Goal: Navigation & Orientation: Find specific page/section

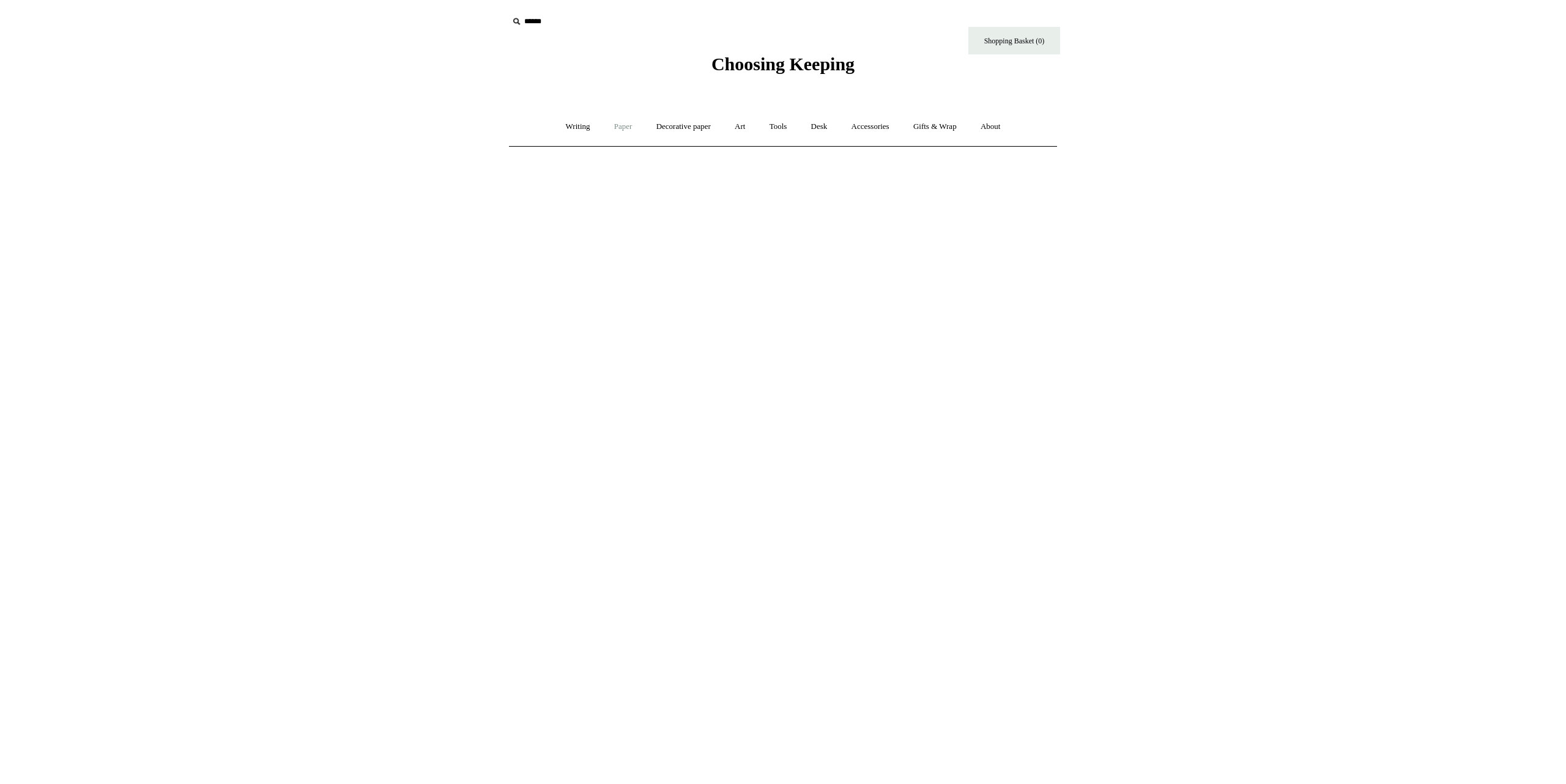
click at [610, 125] on link "Paper +" at bounding box center [623, 126] width 41 height 33
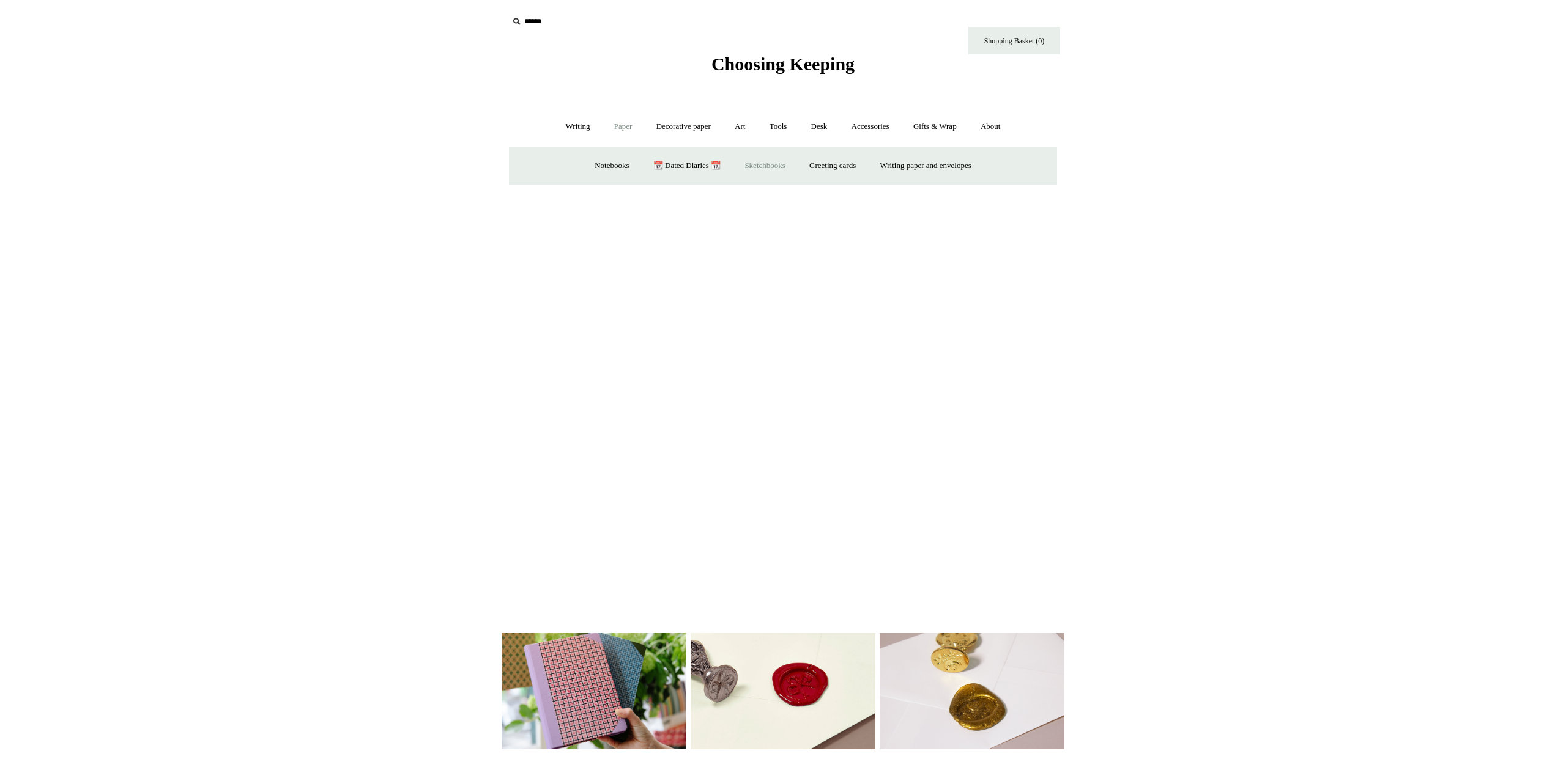
click at [751, 162] on link "Sketchbooks +" at bounding box center [765, 166] width 62 height 33
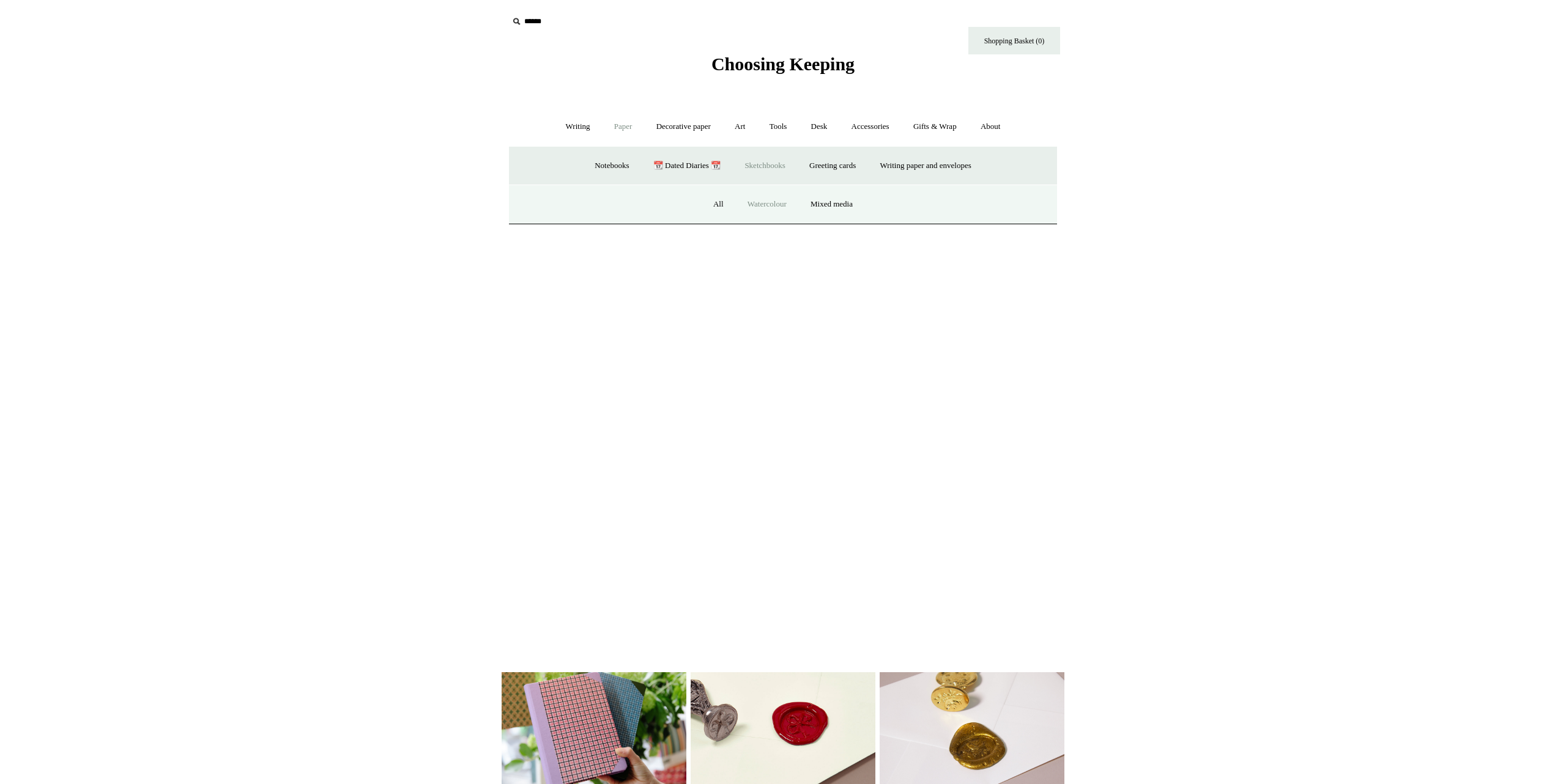
click at [761, 200] on link "Watercolour" at bounding box center [767, 204] width 61 height 33
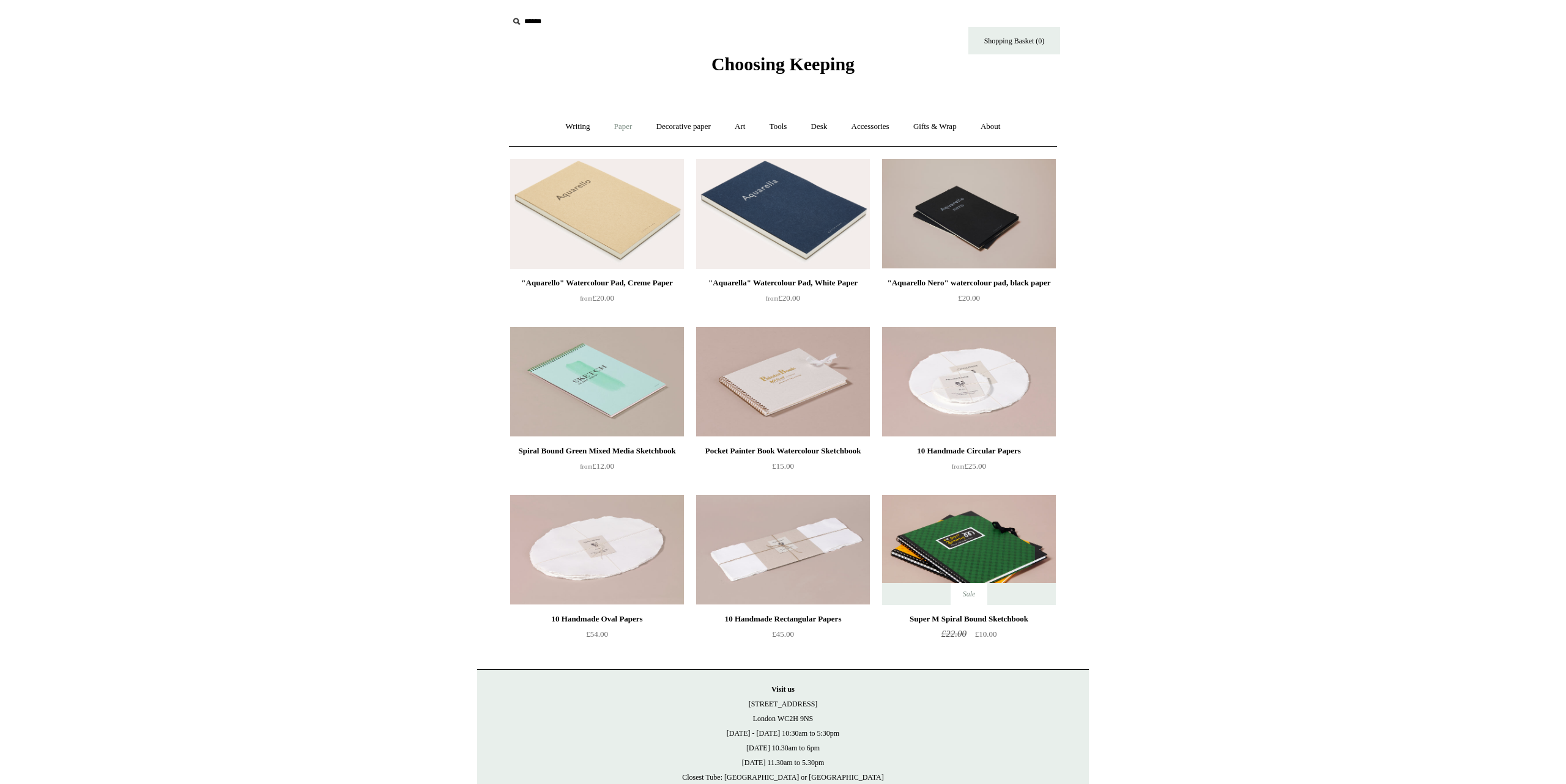
click at [621, 126] on link "Paper +" at bounding box center [623, 126] width 41 height 33
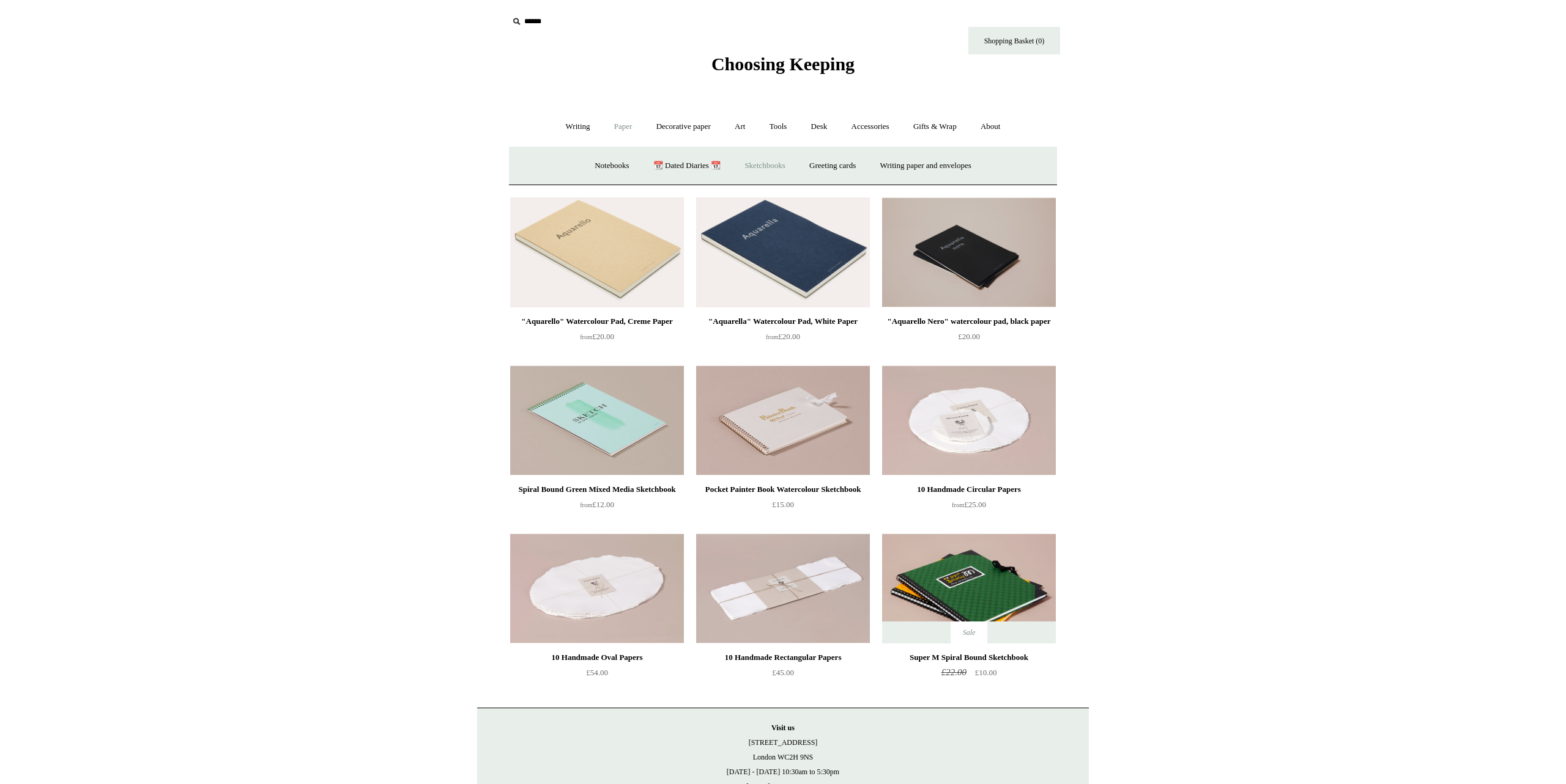
click at [762, 164] on link "Sketchbooks +" at bounding box center [765, 166] width 62 height 33
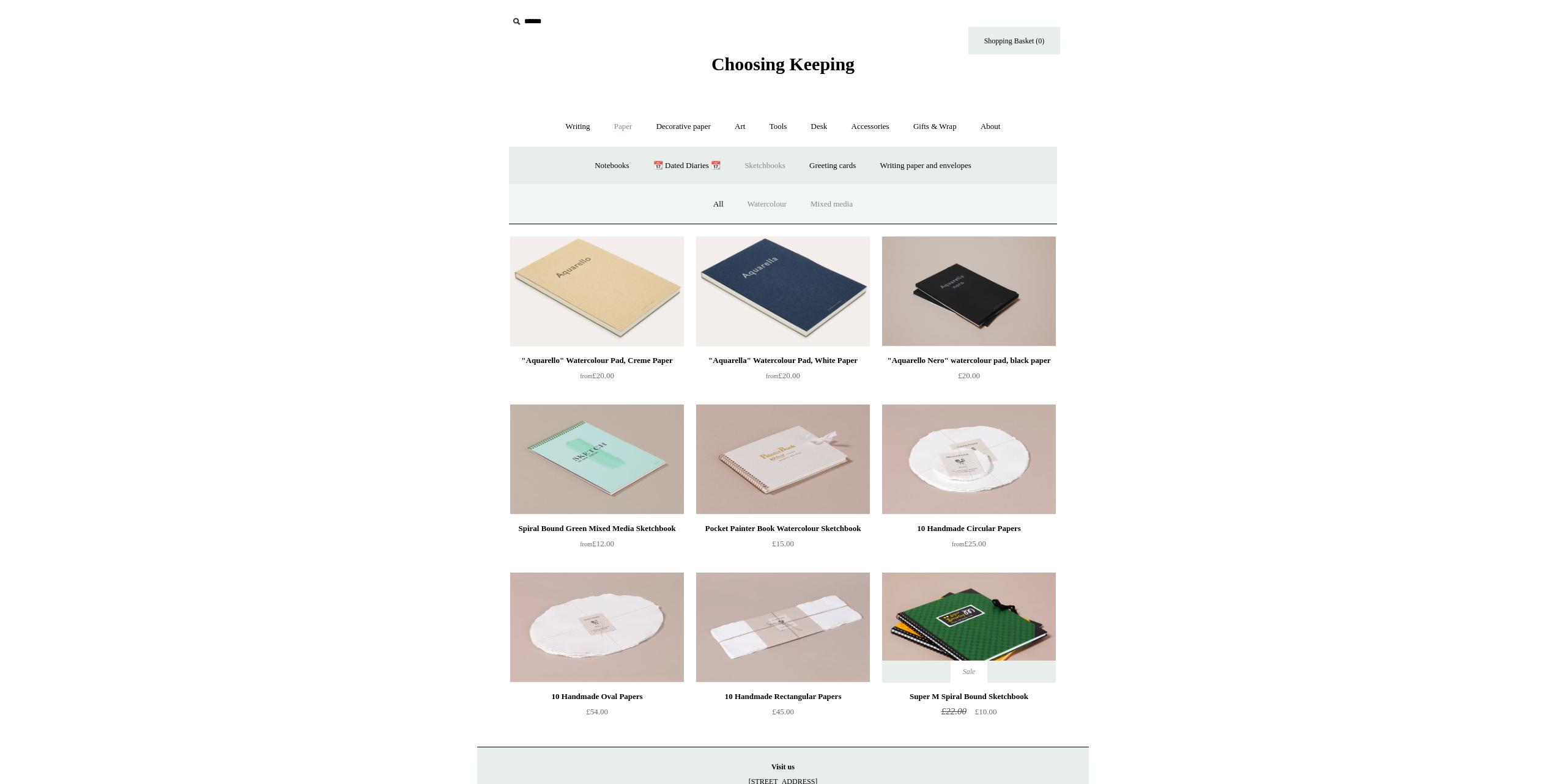
click at [840, 206] on link "Mixed media" at bounding box center [832, 204] width 64 height 33
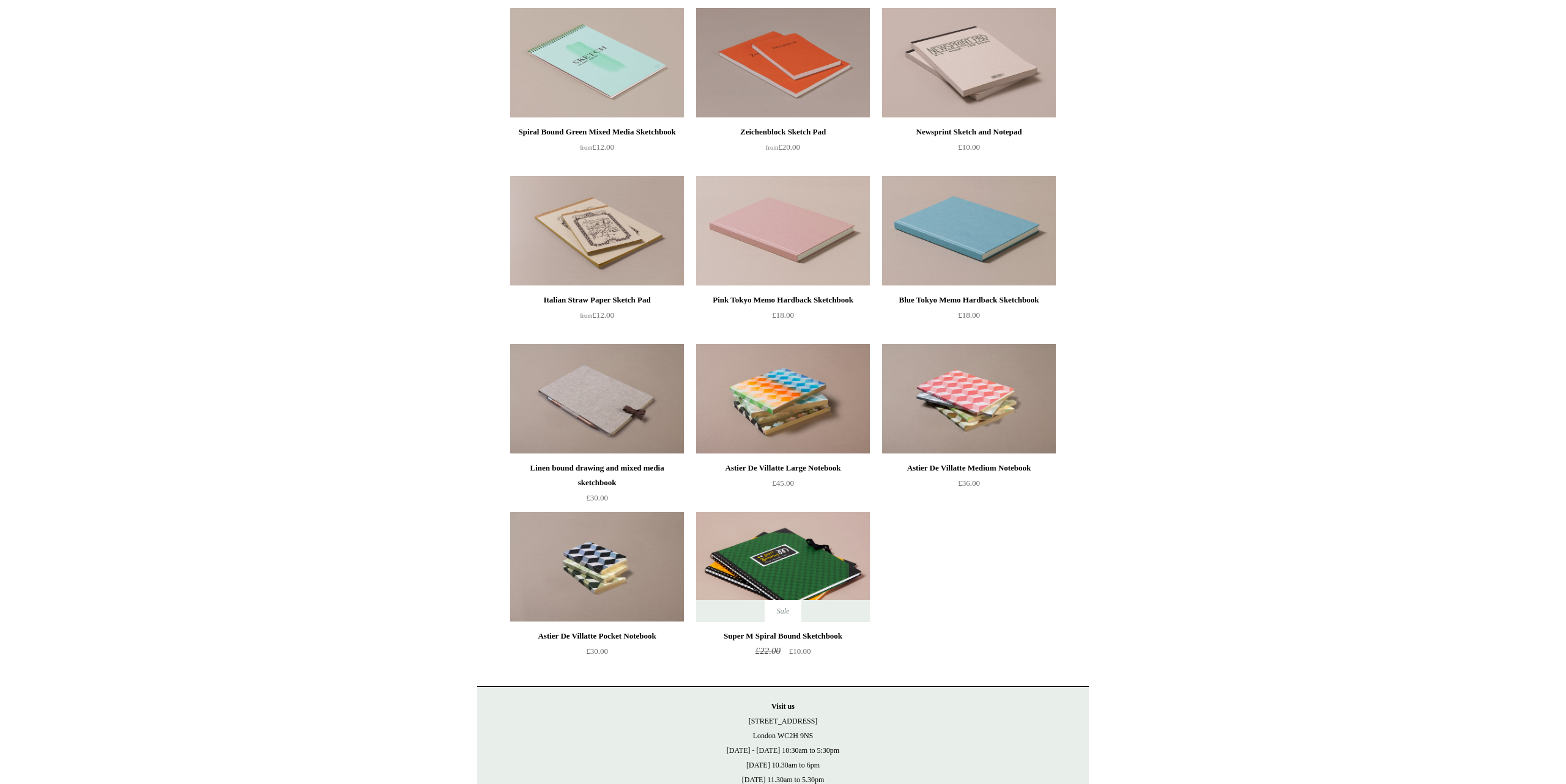
scroll to position [748, 0]
